Goal: Information Seeking & Learning: Learn about a topic

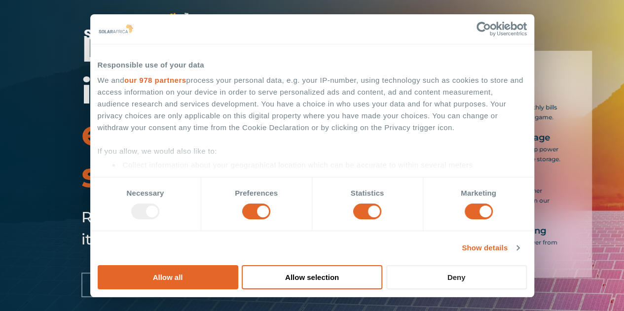
click at [527, 266] on button "Deny" at bounding box center [456, 278] width 141 height 24
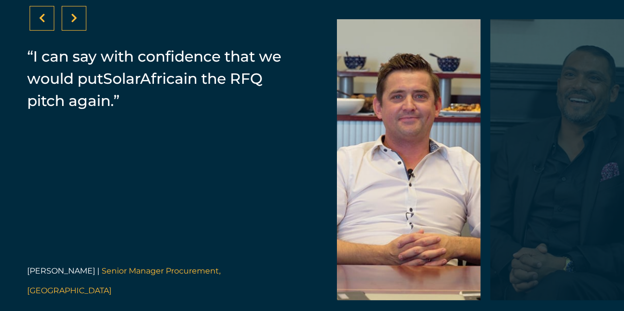
scroll to position [2058, 0]
click at [78, 30] on div at bounding box center [74, 17] width 25 height 25
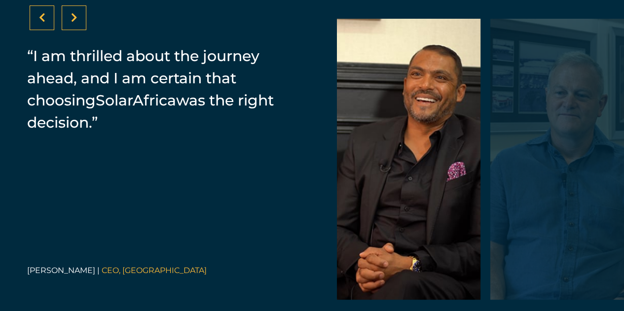
click at [78, 30] on div at bounding box center [74, 17] width 25 height 25
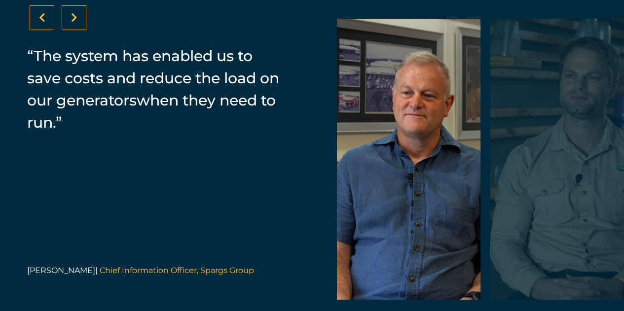
click at [78, 30] on div at bounding box center [74, 17] width 25 height 25
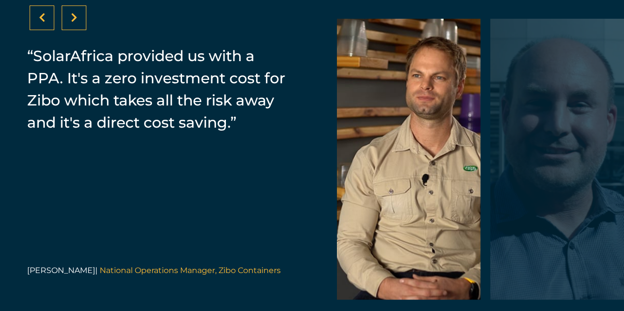
click at [78, 30] on div at bounding box center [74, 17] width 25 height 25
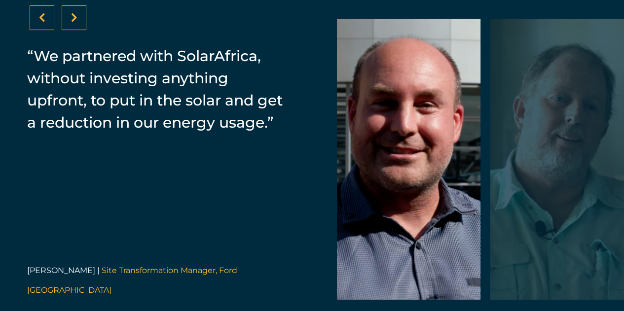
click at [78, 30] on div at bounding box center [74, 17] width 25 height 25
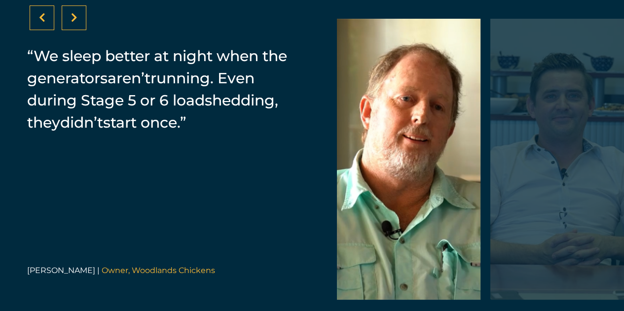
click at [78, 30] on div at bounding box center [74, 17] width 25 height 25
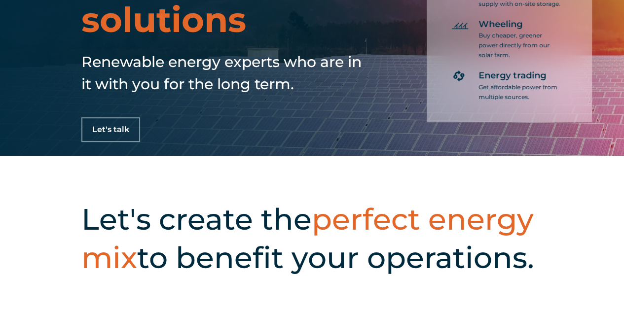
scroll to position [0, 0]
